Goal: Communication & Community: Answer question/provide support

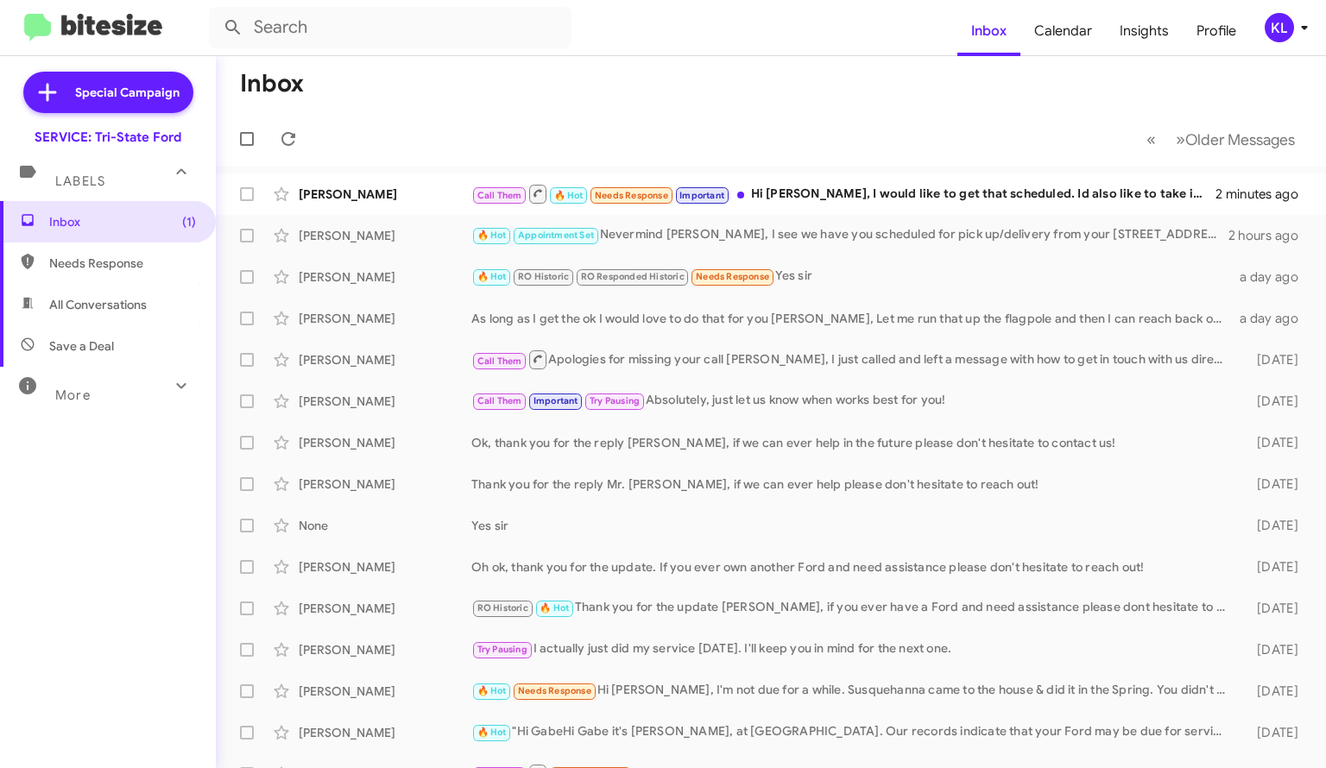
click at [829, 205] on div "[PERSON_NAME] Call Them 🔥 Hot Needs Response Important Hi [PERSON_NAME], I woul…" at bounding box center [771, 194] width 1083 height 35
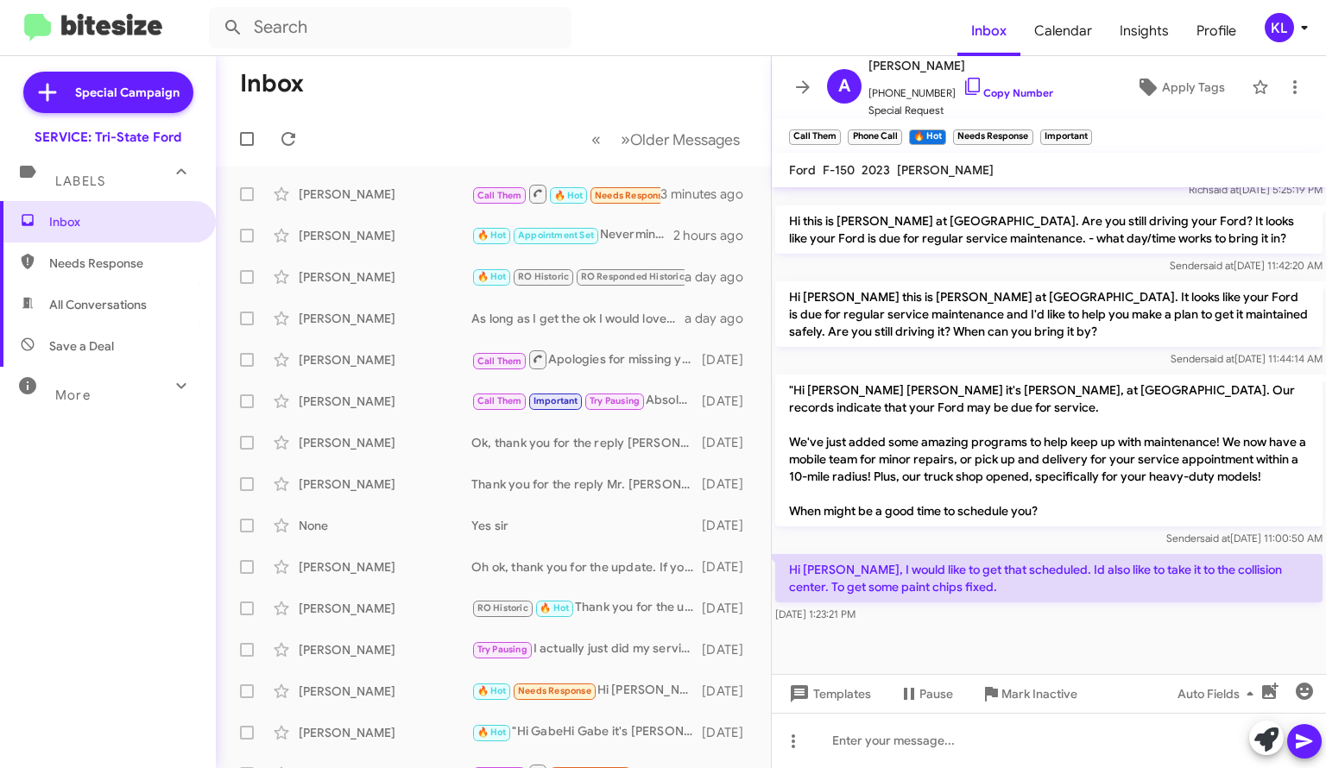
scroll to position [594, 0]
click at [799, 87] on icon at bounding box center [803, 86] width 14 height 13
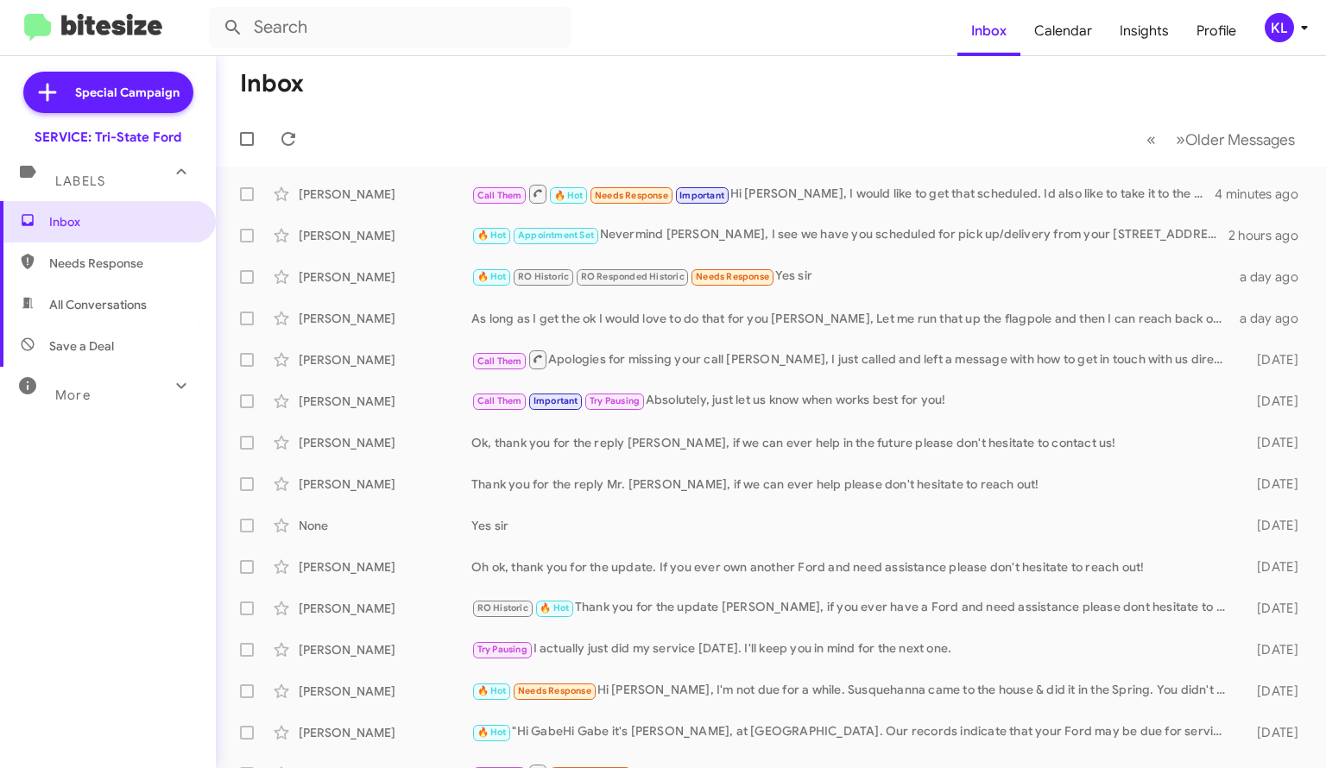
click at [1081, 187] on div "Call Them 🔥 Hot Needs Response Important Hi [PERSON_NAME], I would like to get …" at bounding box center [842, 194] width 743 height 22
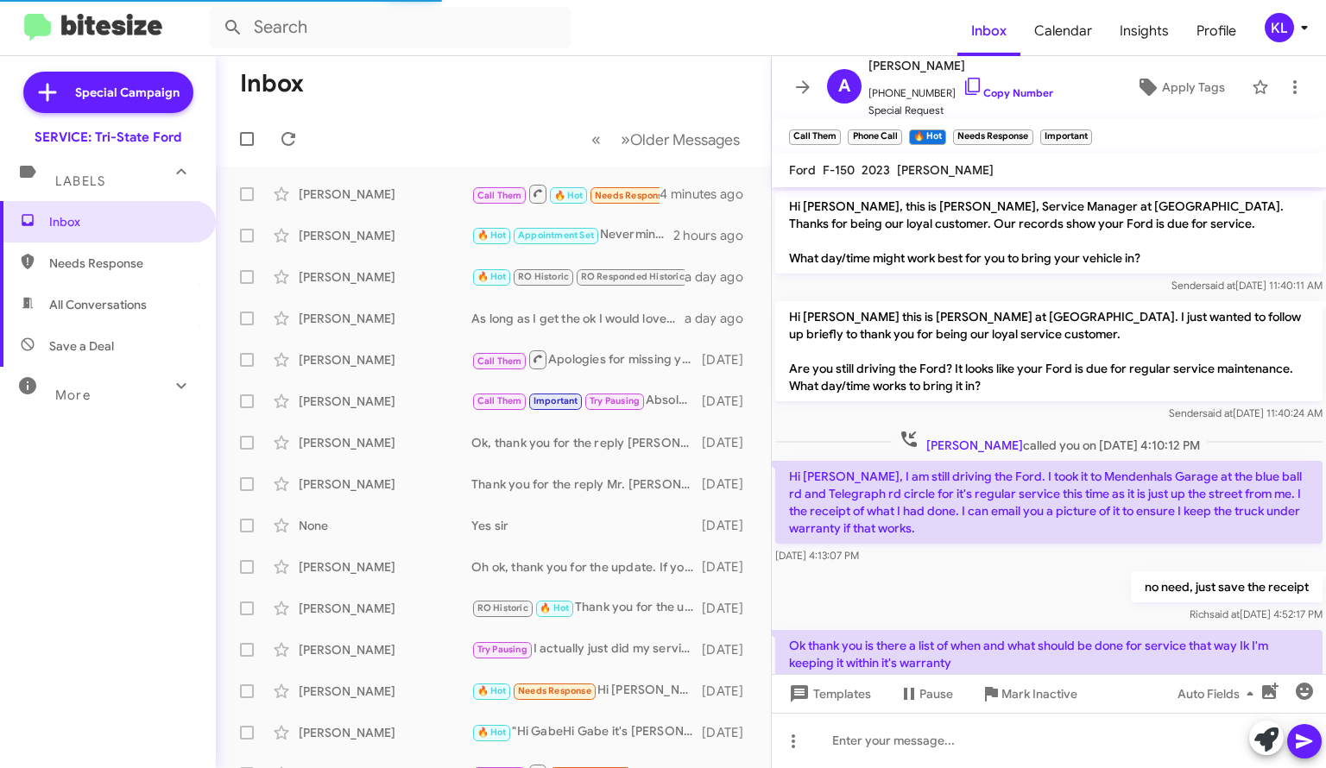
scroll to position [594, 0]
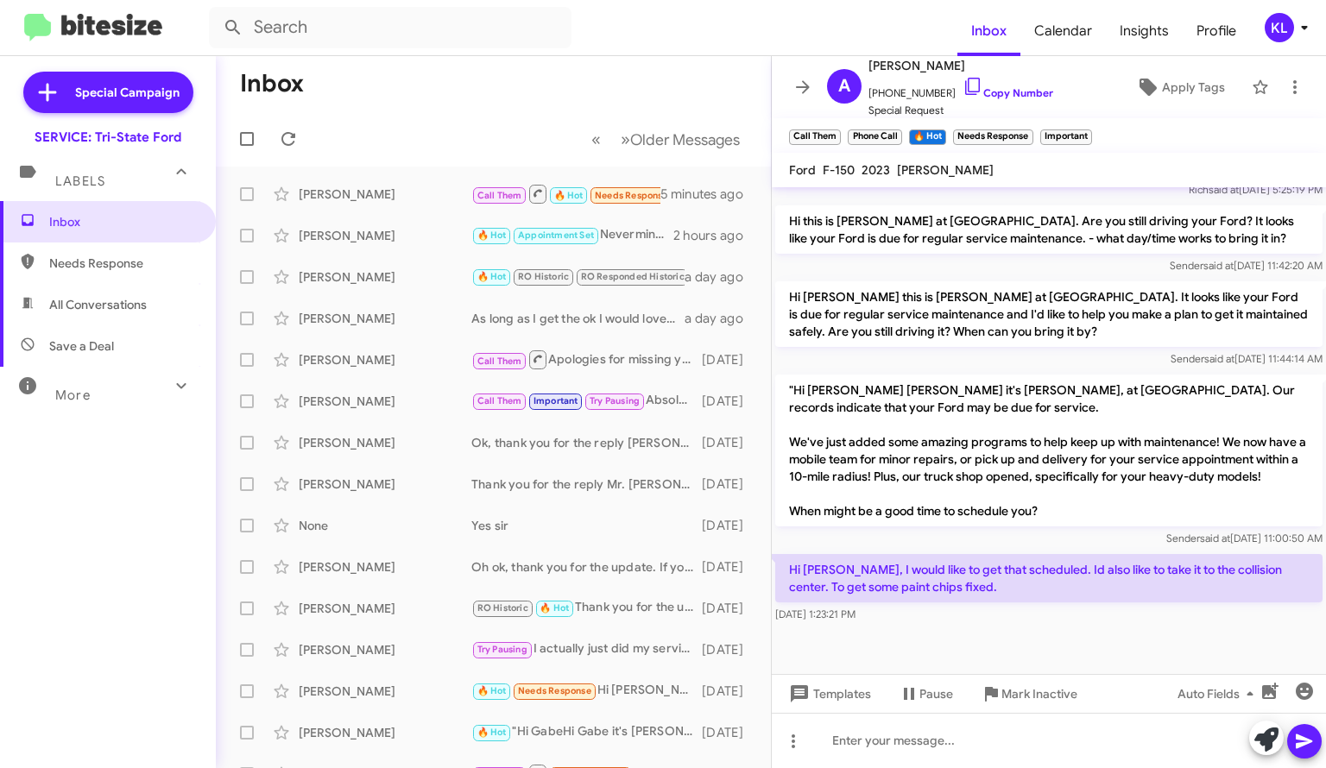
click at [981, 88] on link "Copy Number" at bounding box center [1008, 92] width 91 height 13
